Goal: Obtain resource: Obtain resource

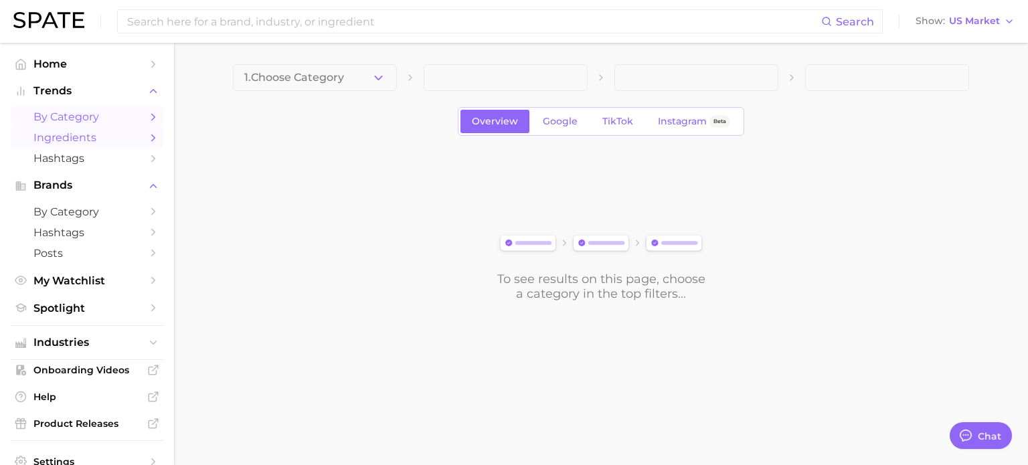
drag, startPoint x: 0, startPoint y: 0, endPoint x: 56, endPoint y: 147, distance: 156.9
click at [56, 147] on link "Ingredients" at bounding box center [87, 137] width 153 height 21
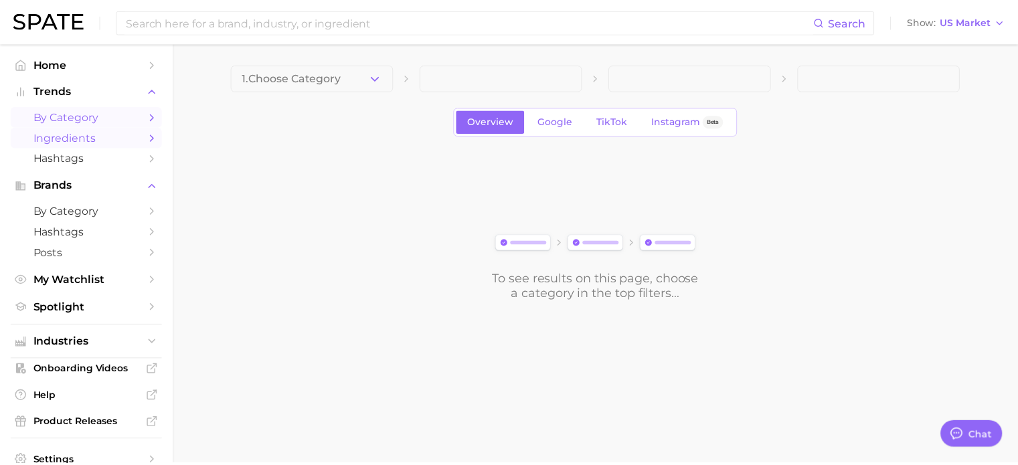
scroll to position [181, 0]
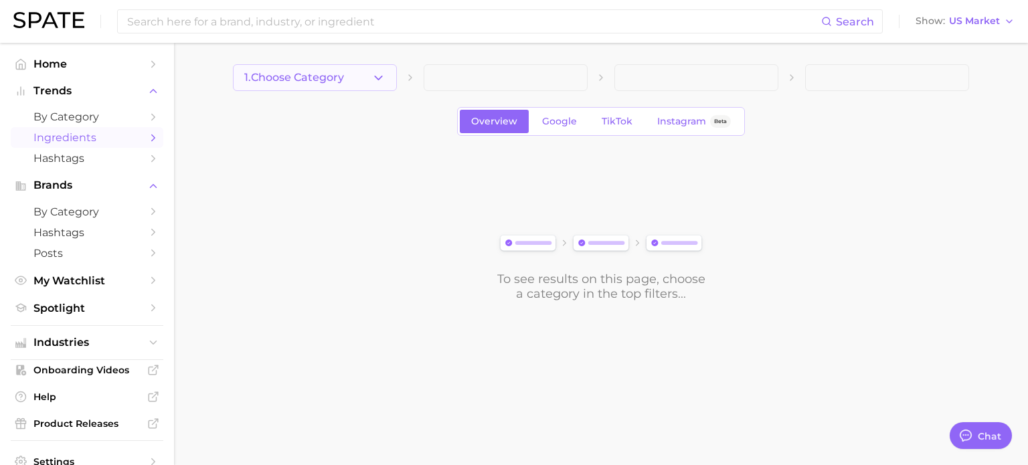
click at [359, 85] on button "1. Choose Category" at bounding box center [315, 77] width 164 height 27
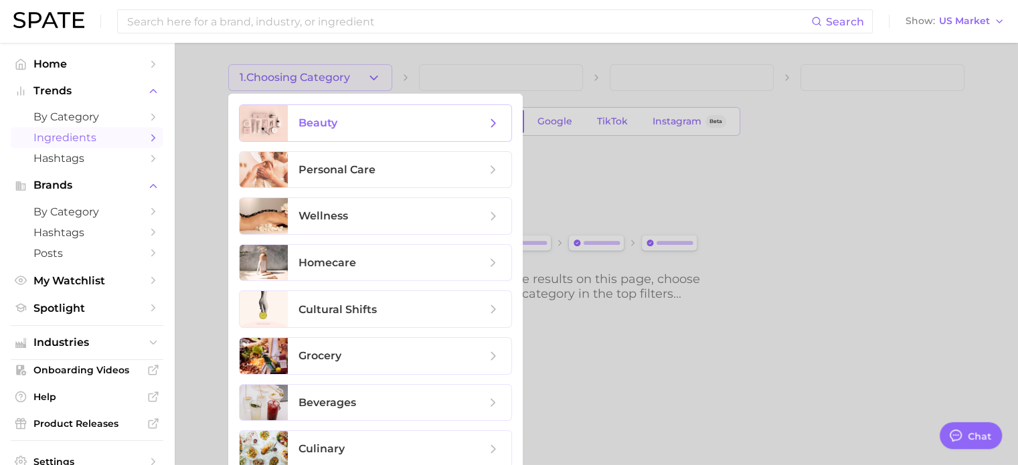
click at [334, 127] on span "beauty" at bounding box center [317, 122] width 39 height 13
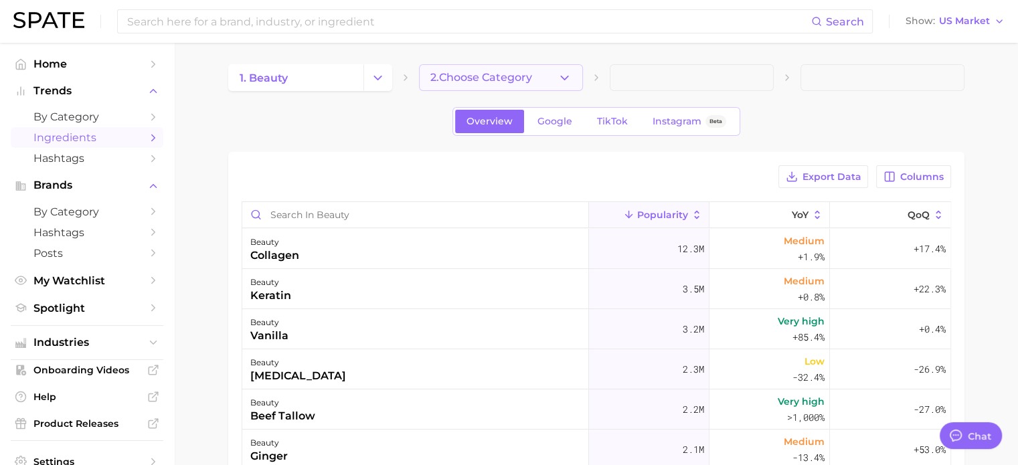
click at [570, 84] on icon "button" at bounding box center [564, 78] width 14 height 14
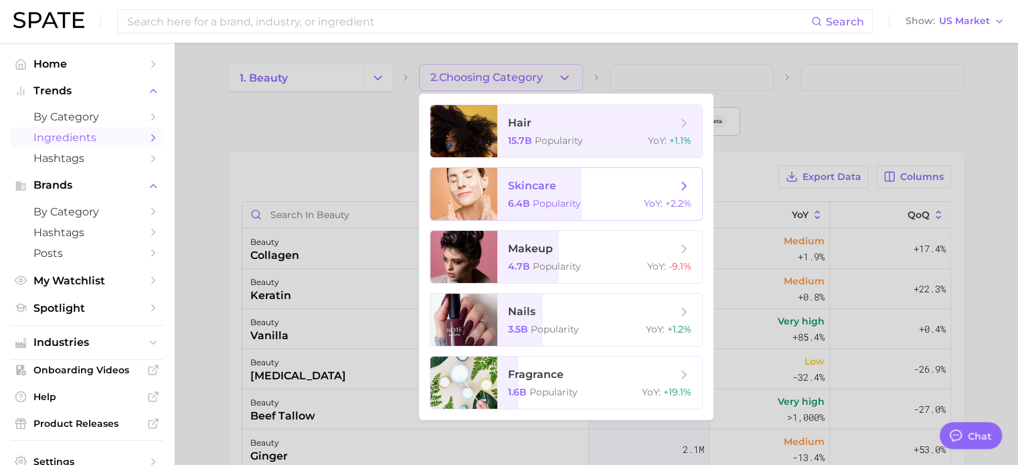
click at [543, 201] on span "Popularity" at bounding box center [557, 203] width 48 height 12
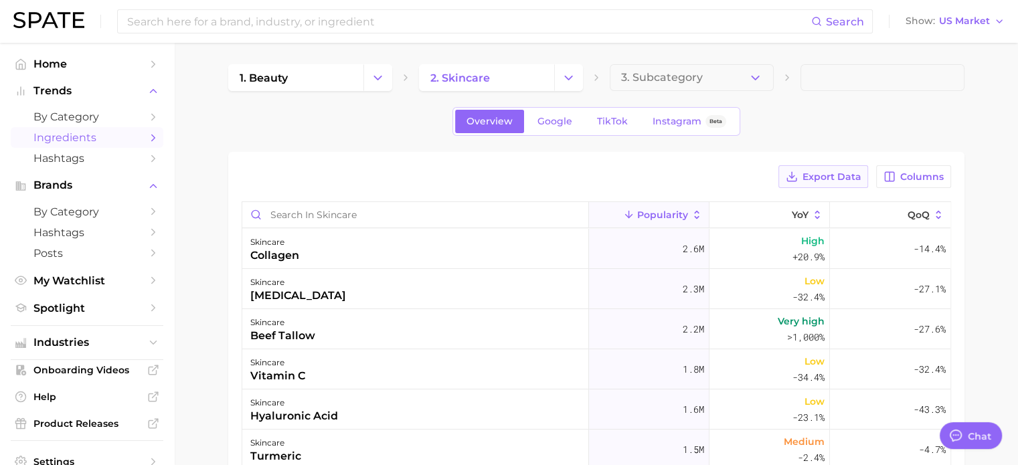
click at [828, 179] on span "Export Data" at bounding box center [830, 176] width 59 height 11
